Goal: Transaction & Acquisition: Purchase product/service

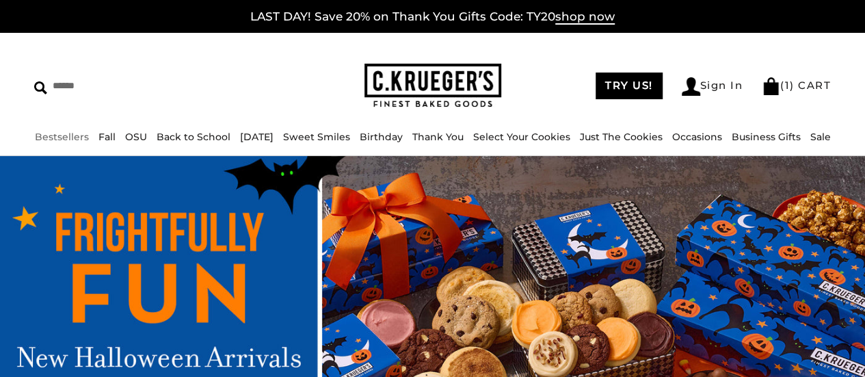
click at [55, 140] on link "Bestsellers" at bounding box center [62, 137] width 54 height 12
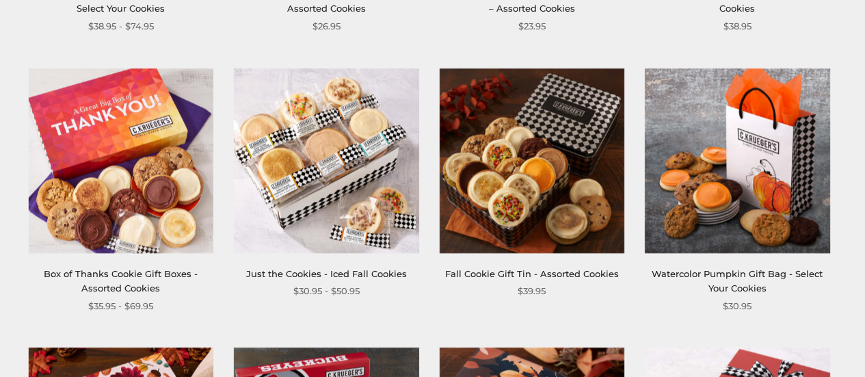
scroll to position [820, 0]
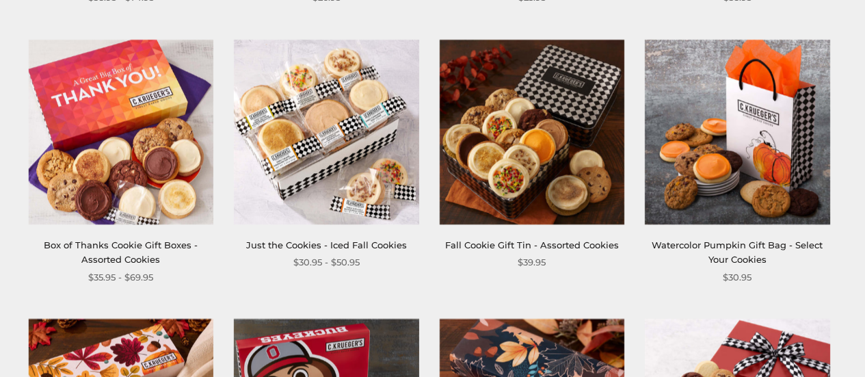
click at [292, 239] on link "Just the Cookies - Iced Fall Cookies" at bounding box center [326, 244] width 161 height 11
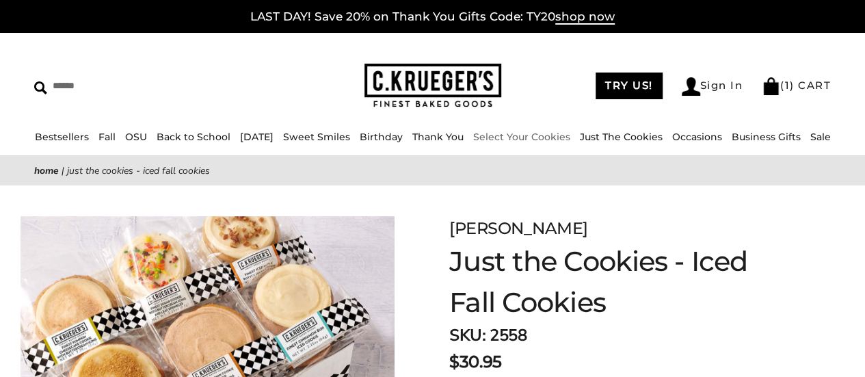
click at [530, 136] on link "Select Your Cookies" at bounding box center [521, 137] width 97 height 12
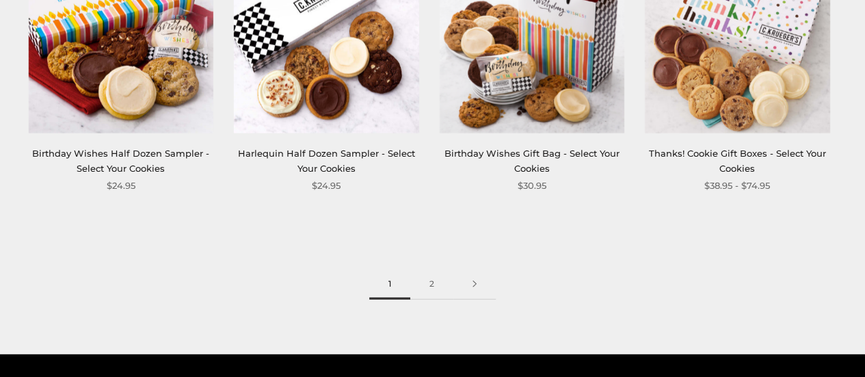
scroll to position [1778, 0]
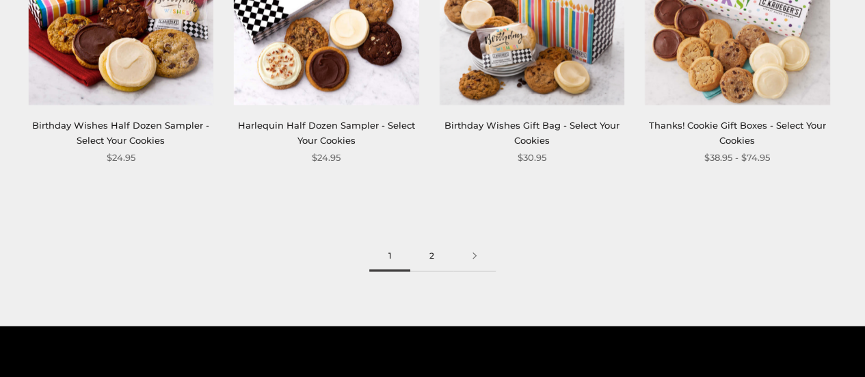
click at [429, 254] on link "2" at bounding box center [431, 256] width 43 height 31
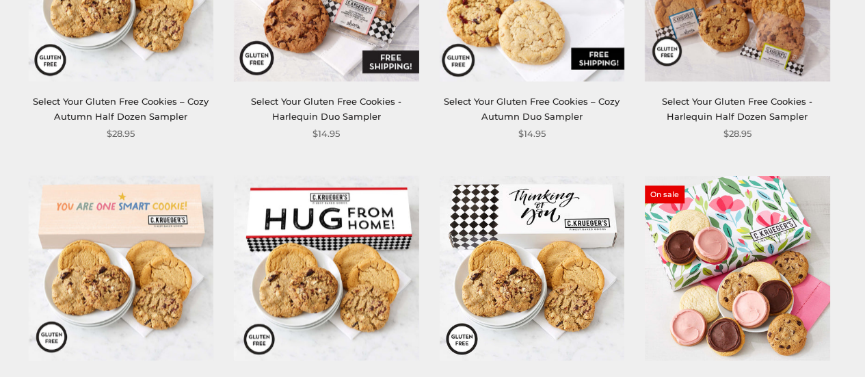
scroll to position [820, 0]
